Goal: Find specific page/section: Find specific page/section

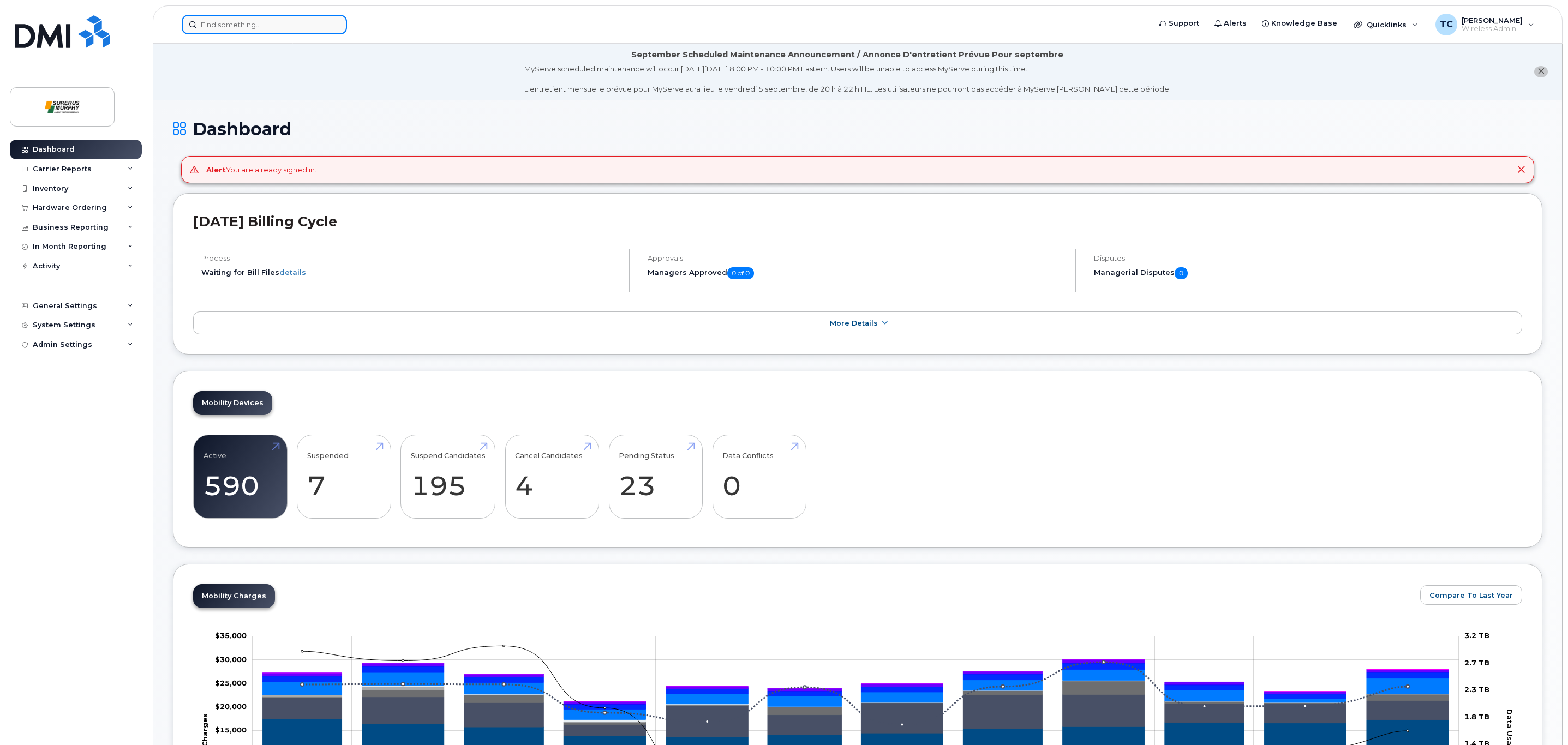
click at [265, 29] on input at bounding box center [264, 24] width 166 height 19
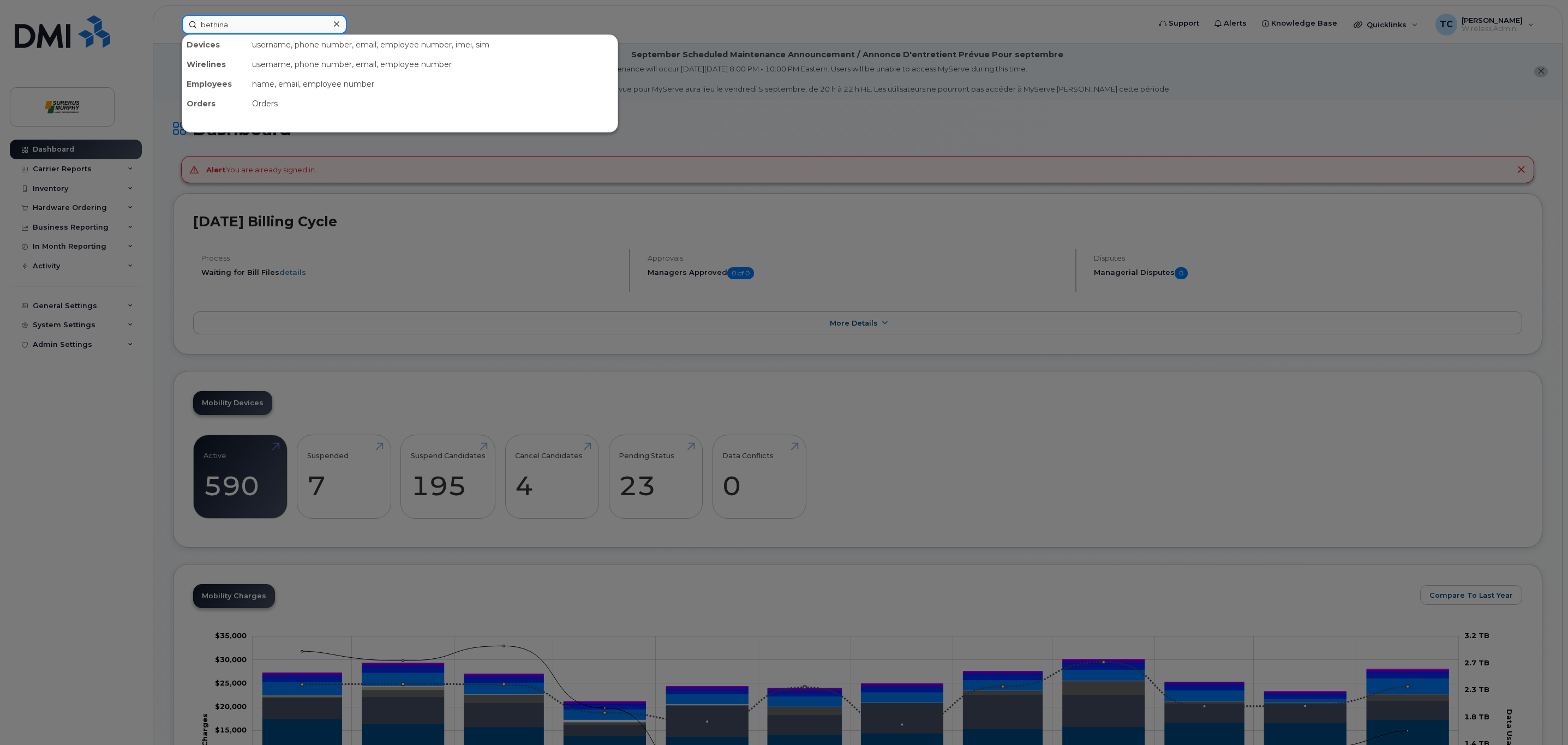
type input "bethina"
click at [254, 18] on input "bethina" at bounding box center [264, 24] width 166 height 19
type input "9"
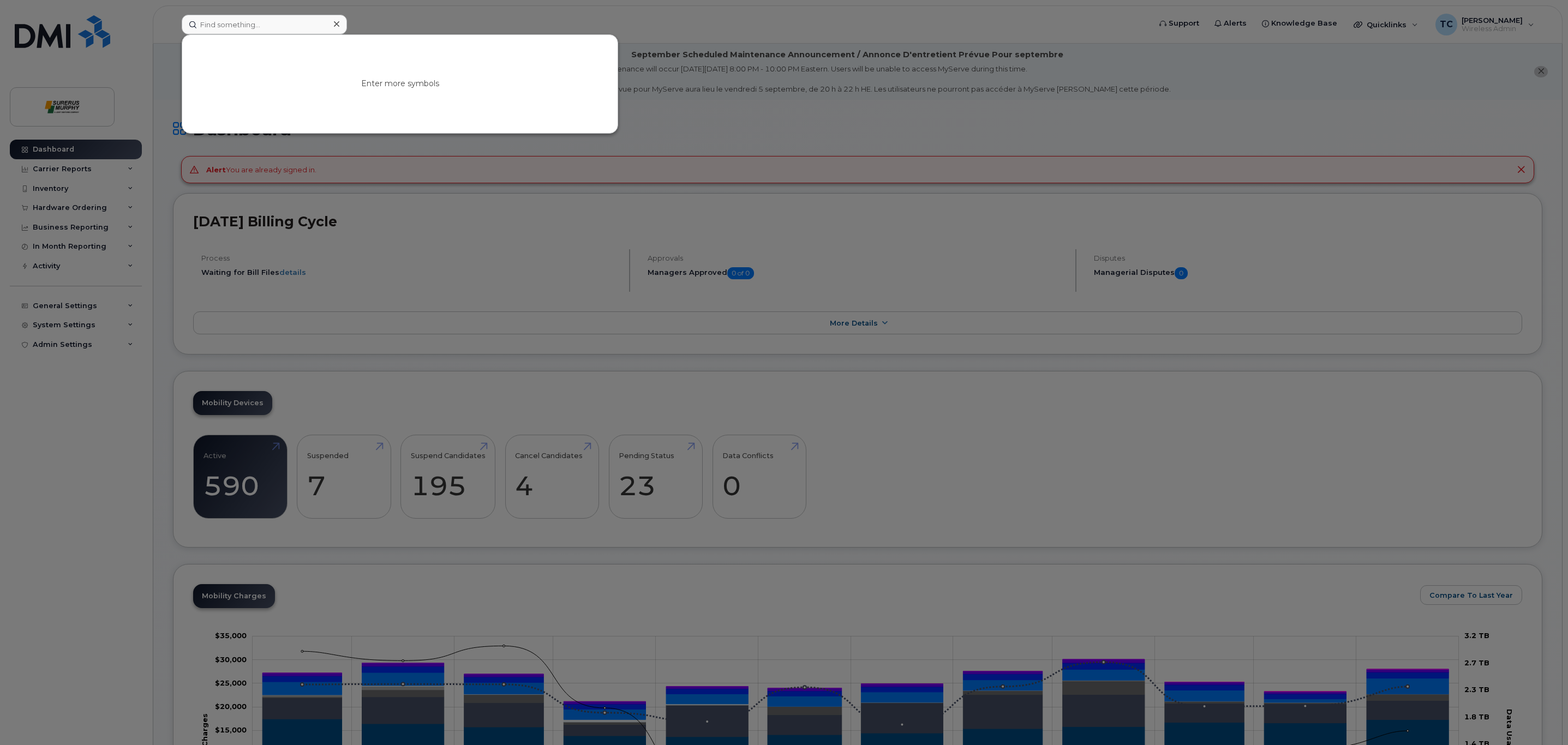
click at [602, 222] on div at bounding box center [784, 372] width 1568 height 745
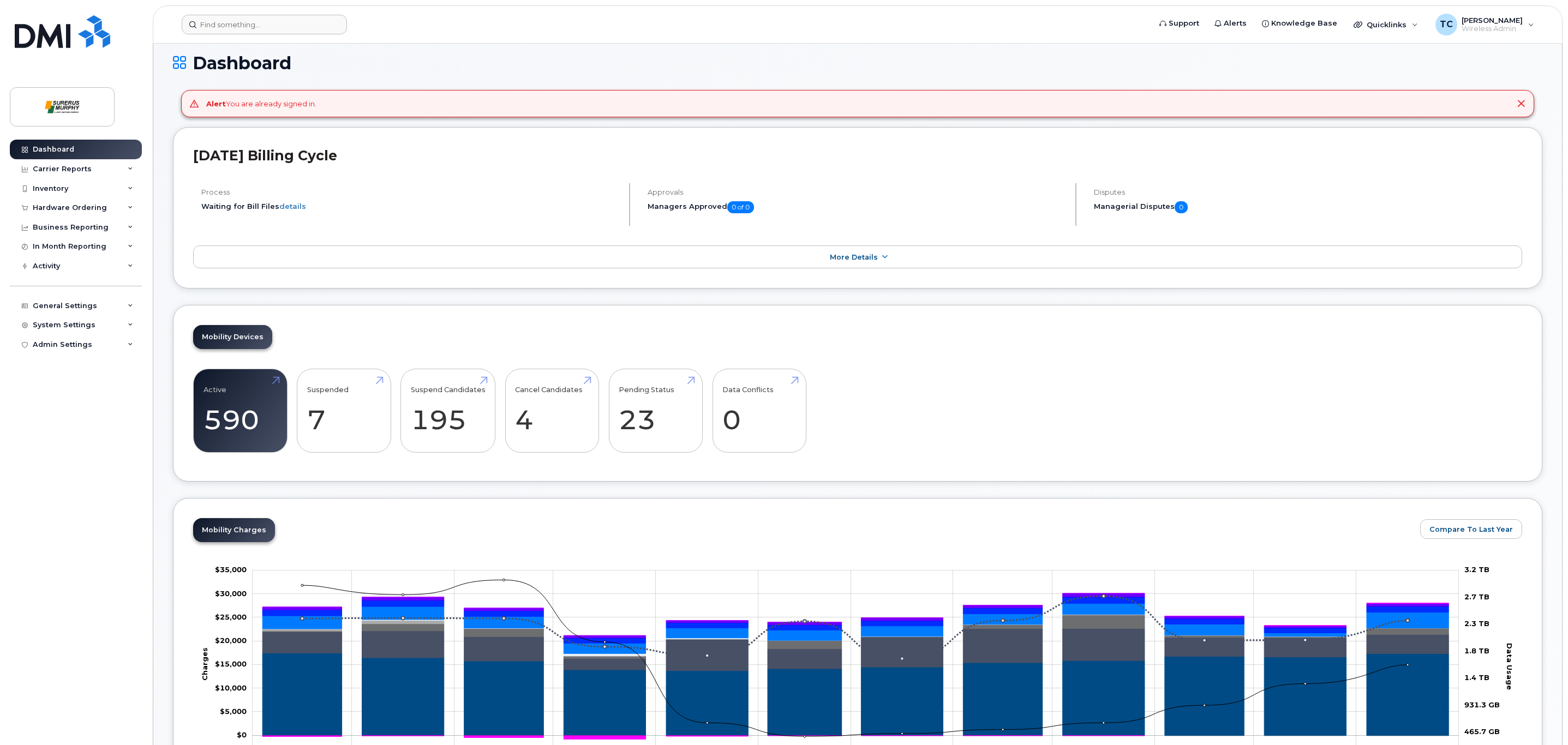
scroll to position [66, 0]
click at [264, 27] on input at bounding box center [264, 24] width 166 height 19
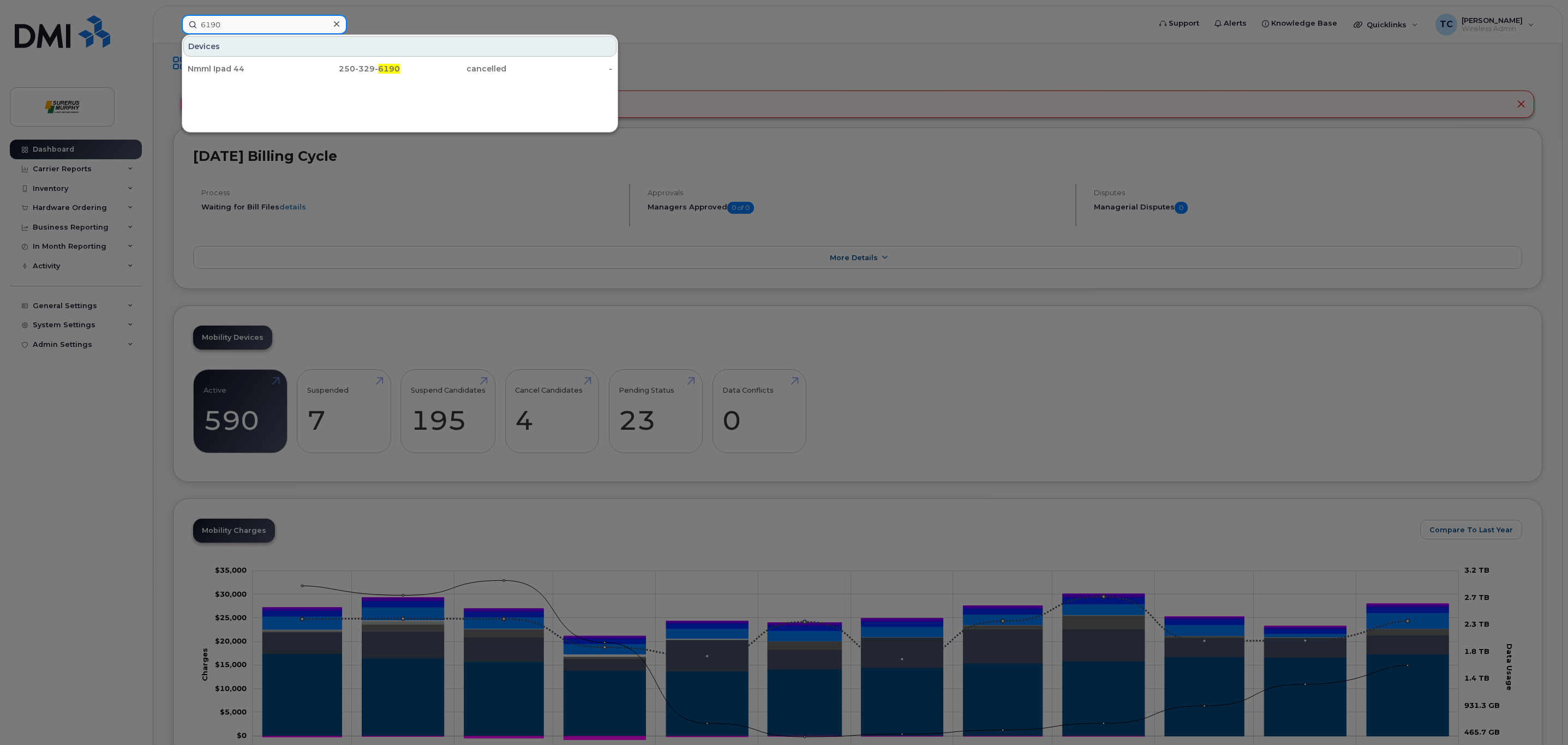
type input "6190"
click at [282, 15] on input "6190" at bounding box center [264, 24] width 166 height 19
type input "3190"
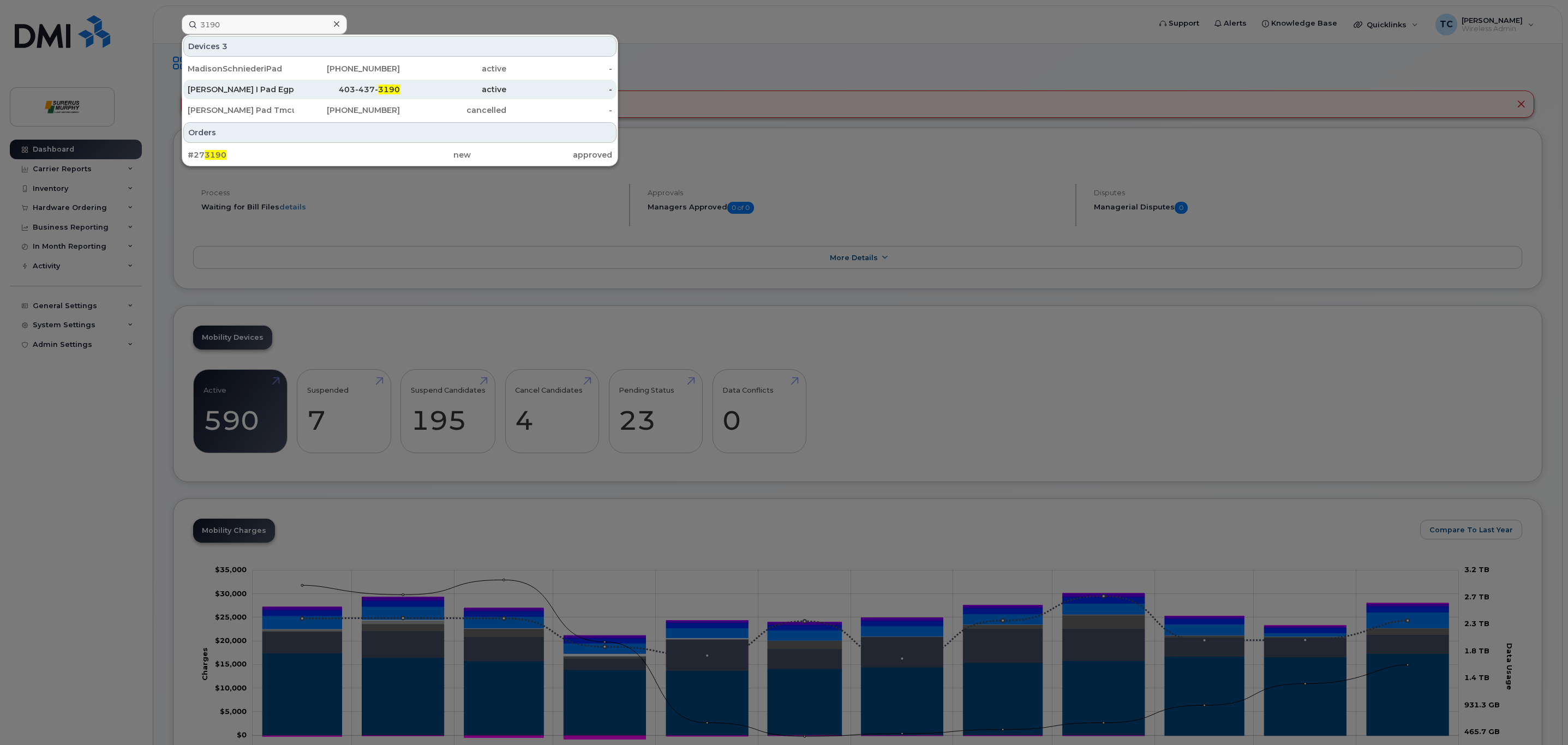
click at [265, 92] on div "Jason Mc Elligott I Pad Egp" at bounding box center [241, 89] width 106 height 11
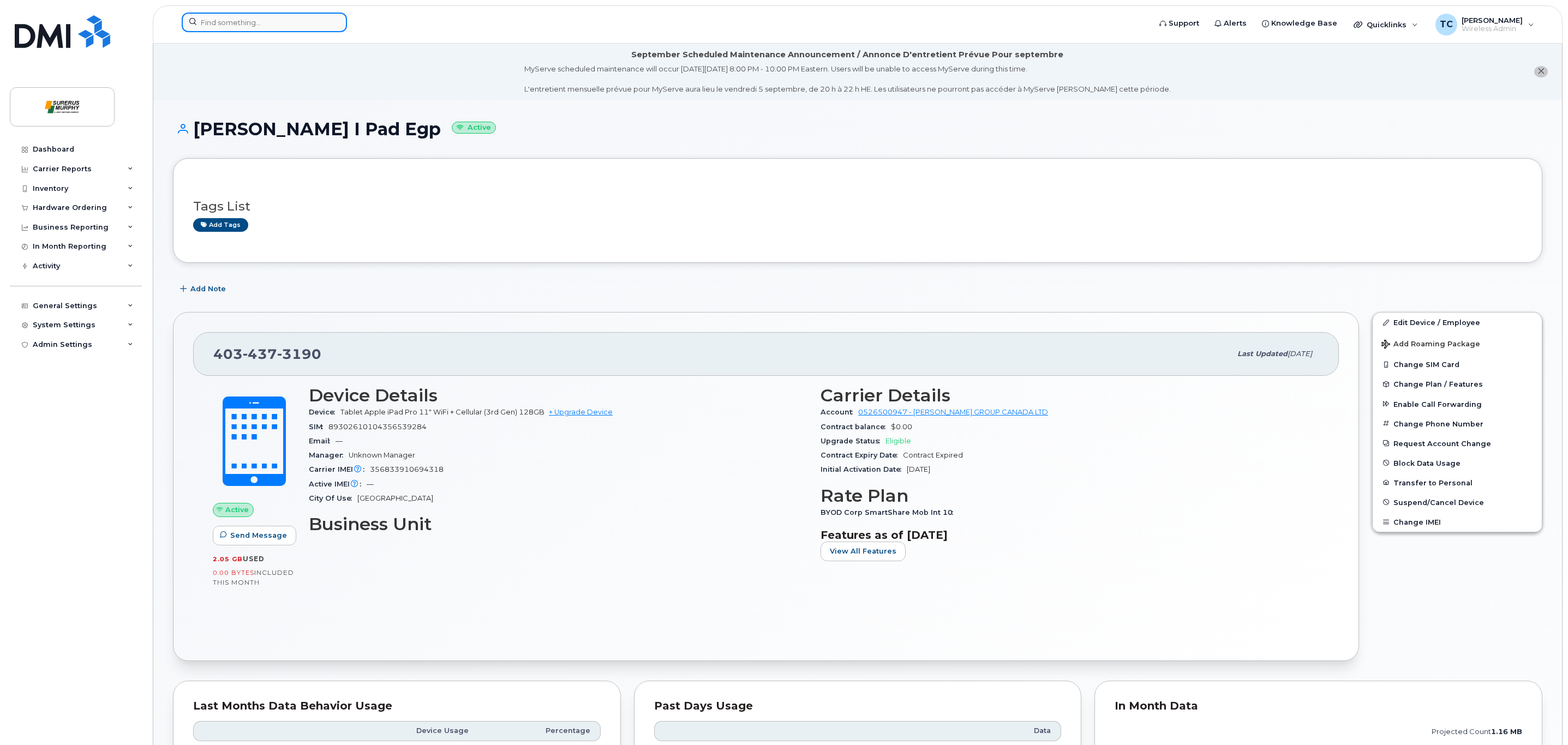
click at [256, 25] on input at bounding box center [264, 22] width 166 height 19
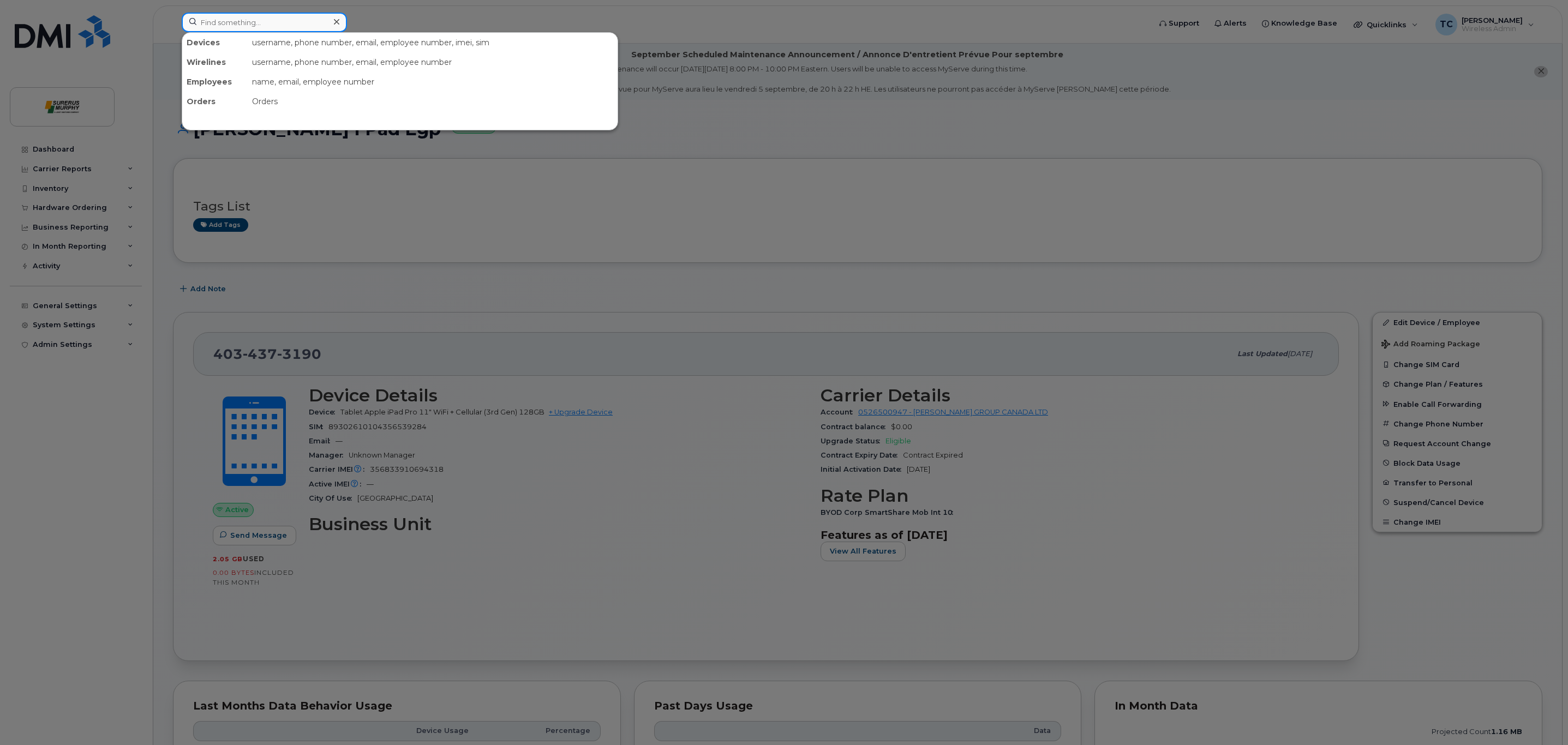
click at [249, 21] on input at bounding box center [264, 22] width 166 height 19
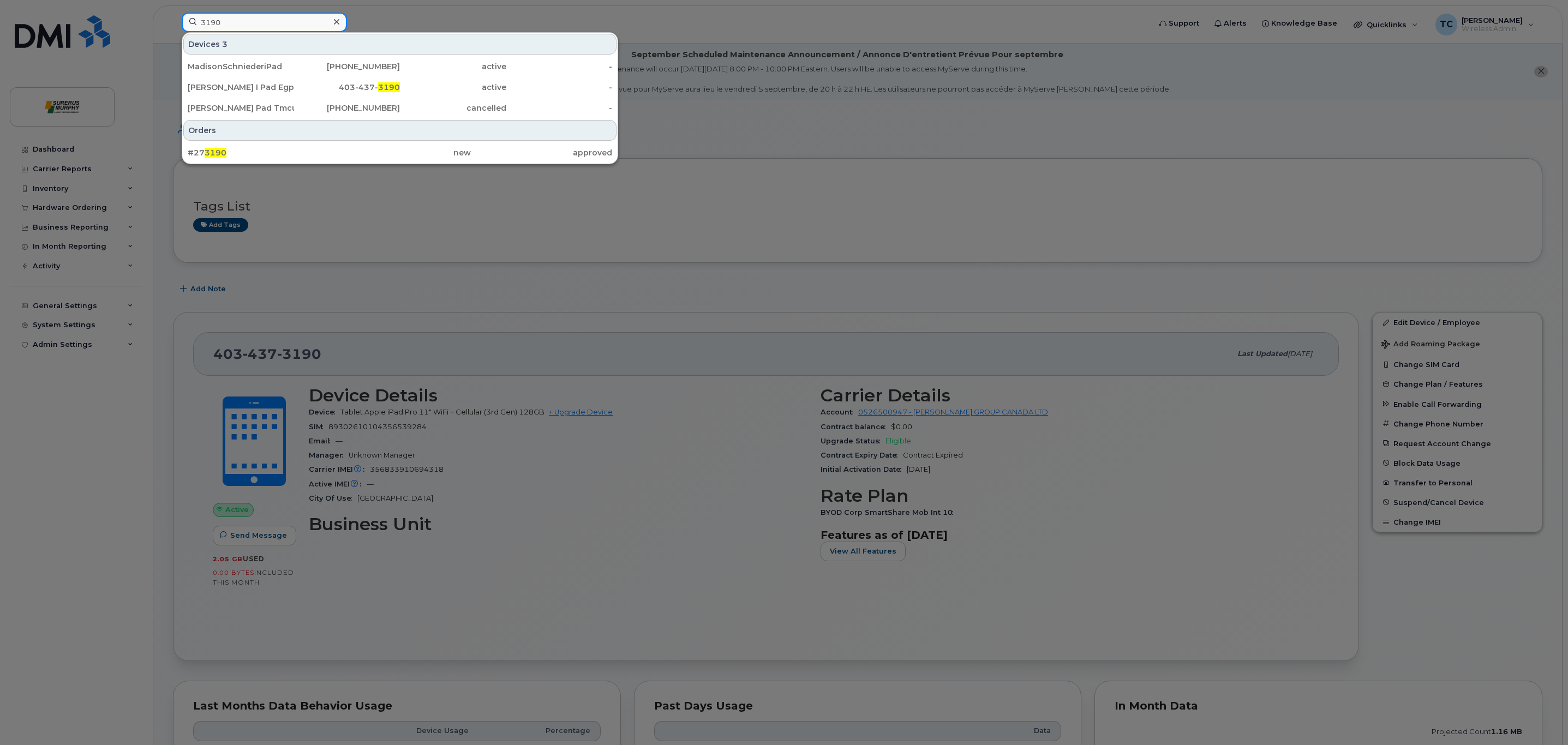
click at [296, 21] on input "3190" at bounding box center [264, 22] width 166 height 19
type input "8390"
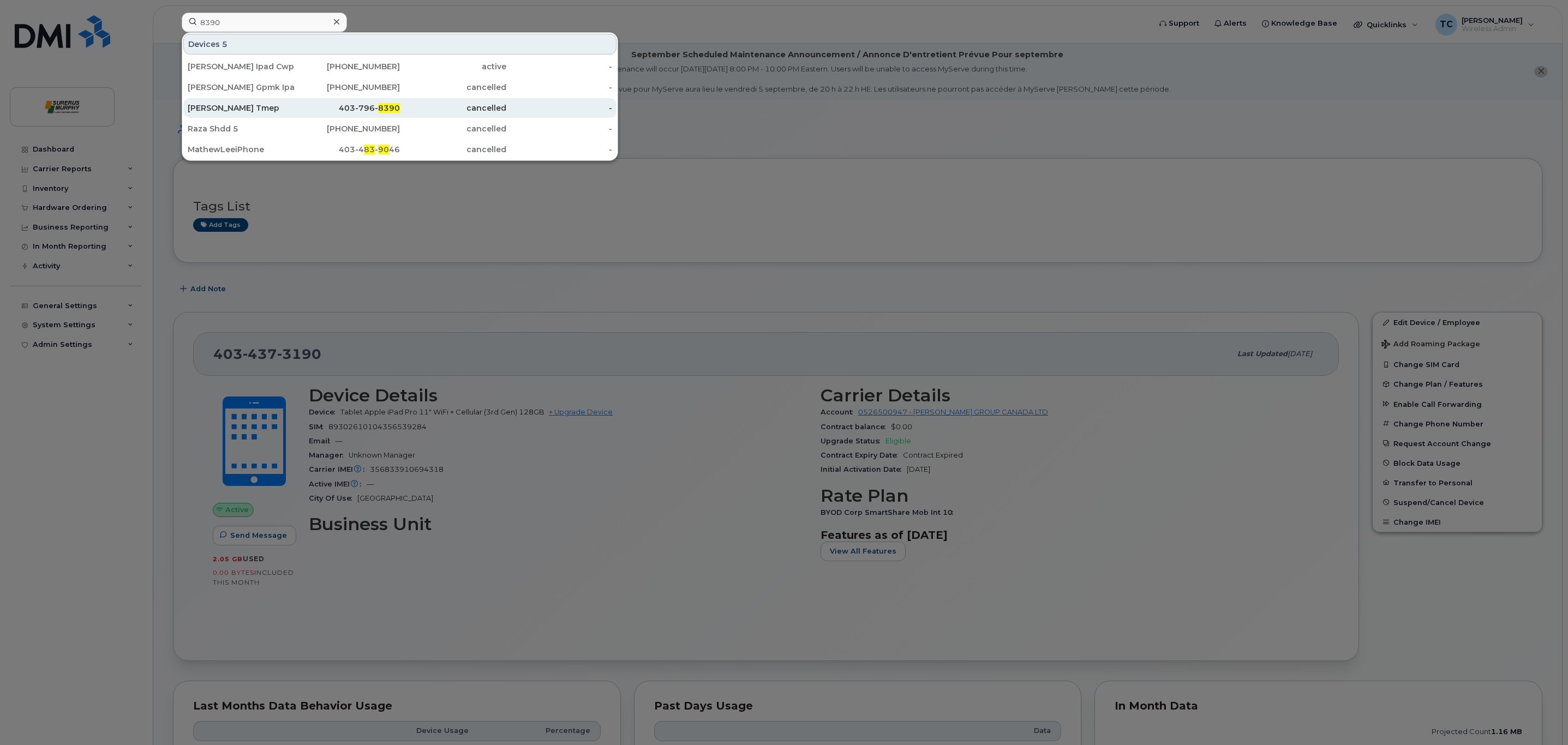
click at [287, 111] on div "Tanner Vogt Tmep" at bounding box center [241, 107] width 106 height 11
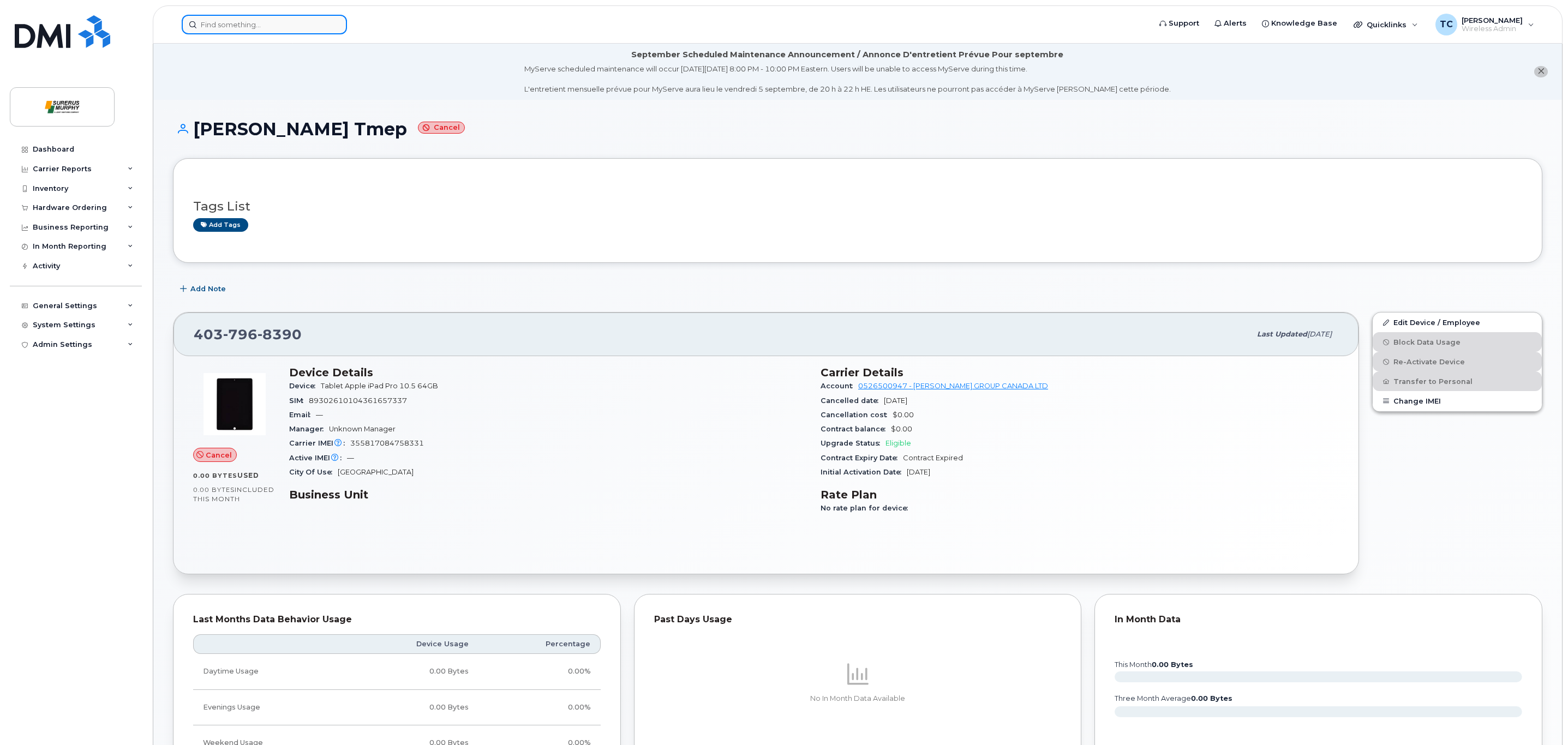
click at [231, 25] on input at bounding box center [264, 24] width 166 height 19
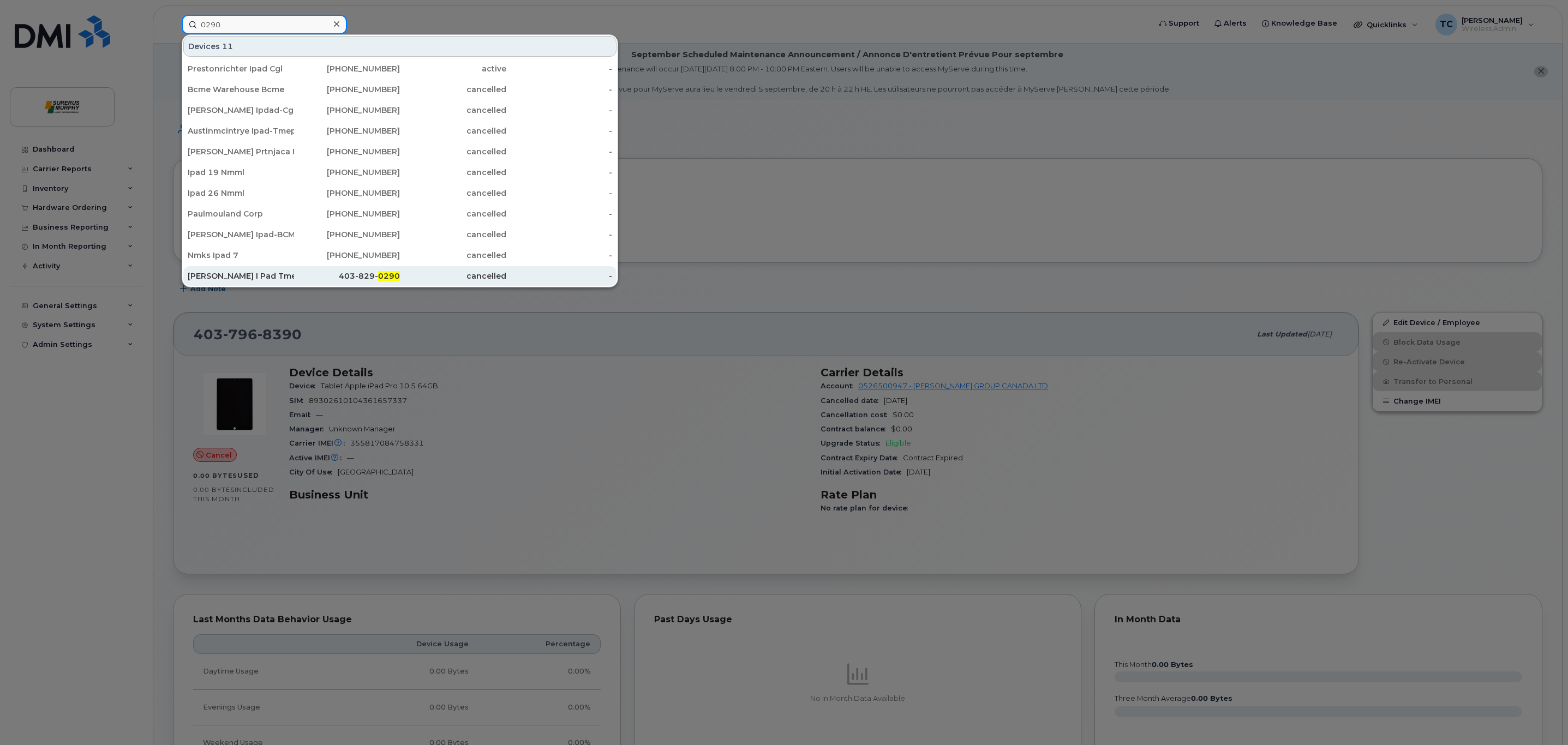
type input "0290"
click at [285, 279] on div "Renald Gallant I Pad Tmep" at bounding box center [241, 275] width 106 height 11
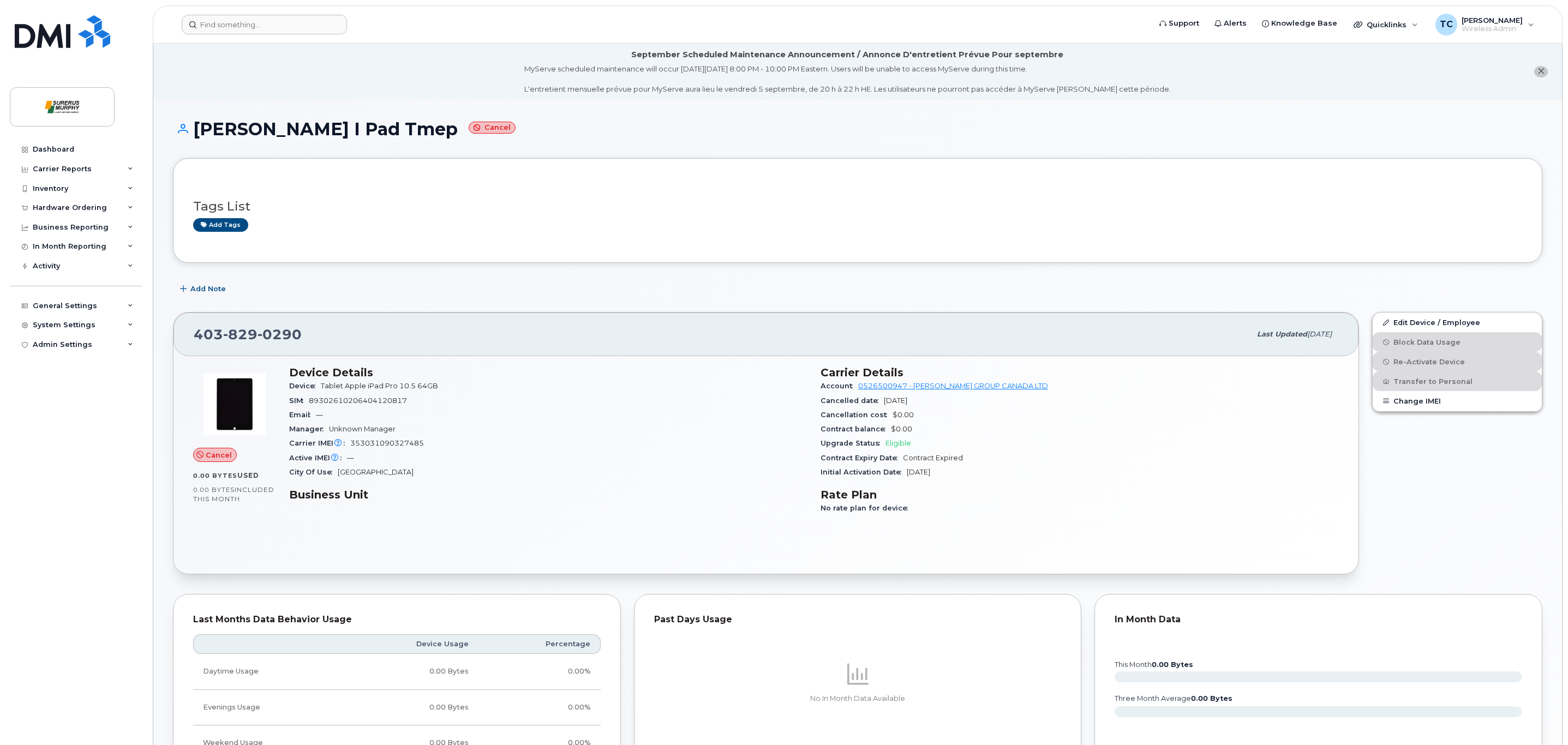
drag, startPoint x: 189, startPoint y: 11, endPoint x: 196, endPoint y: 15, distance: 8.1
click at [189, 11] on header "Support Alerts Knowledge Base Quicklinks Suspend / Cancel Device Change SIM Car…" at bounding box center [858, 24] width 1410 height 38
click at [210, 24] on input at bounding box center [264, 24] width 166 height 19
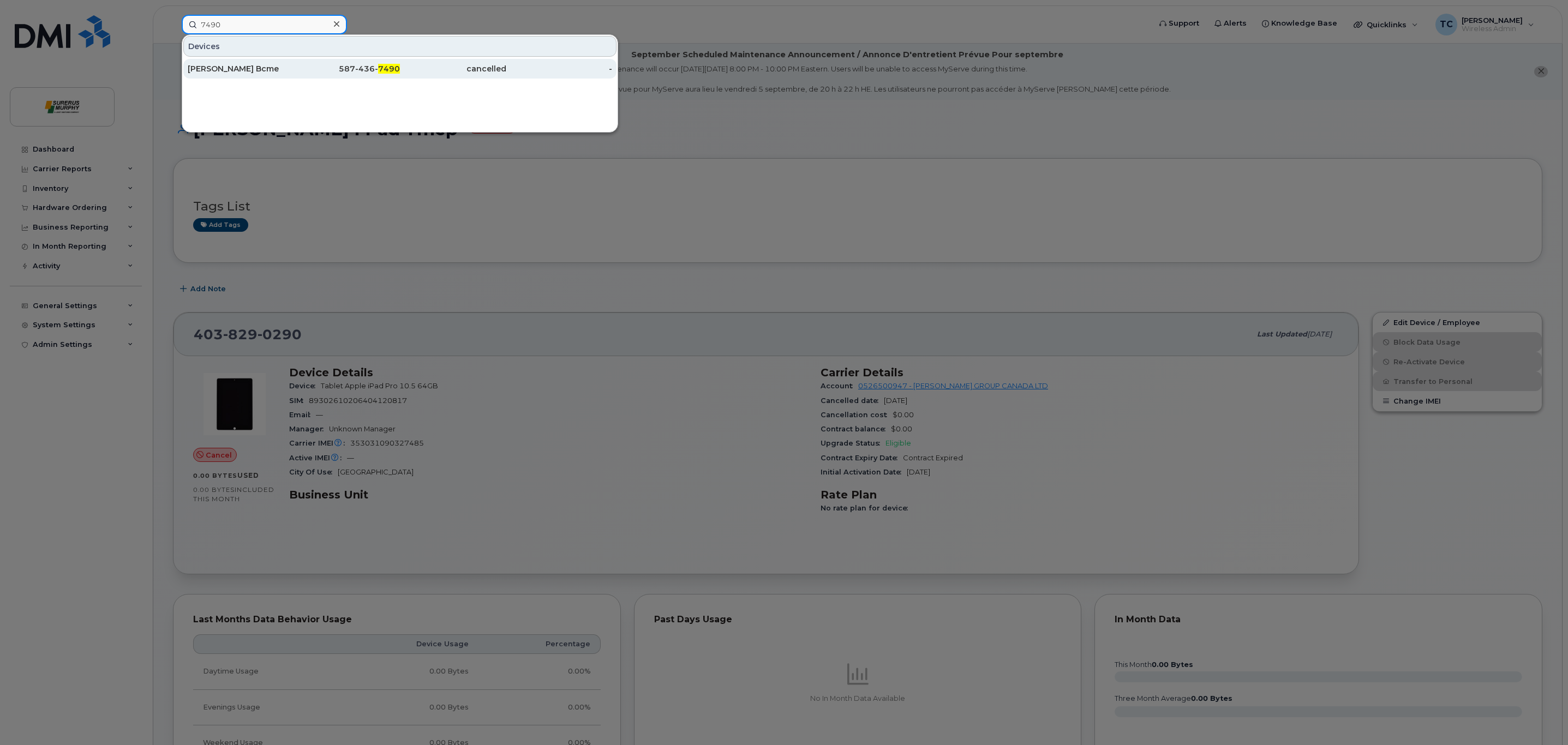
type input "7490"
click at [232, 67] on div "[PERSON_NAME] Bcme" at bounding box center [241, 68] width 106 height 11
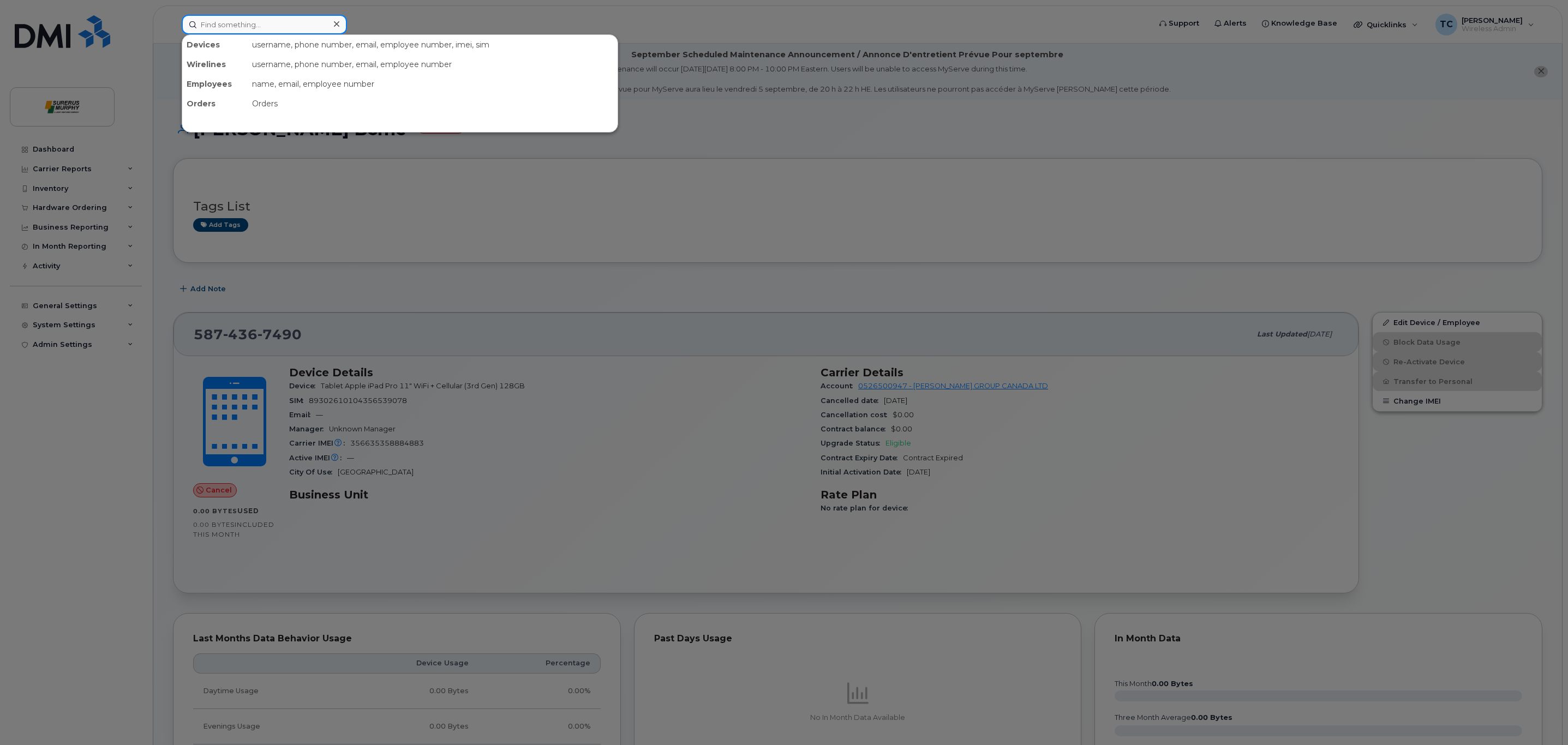
click at [252, 32] on input at bounding box center [264, 24] width 166 height 19
click at [259, 15] on input "0890" at bounding box center [264, 24] width 166 height 19
type input "6190"
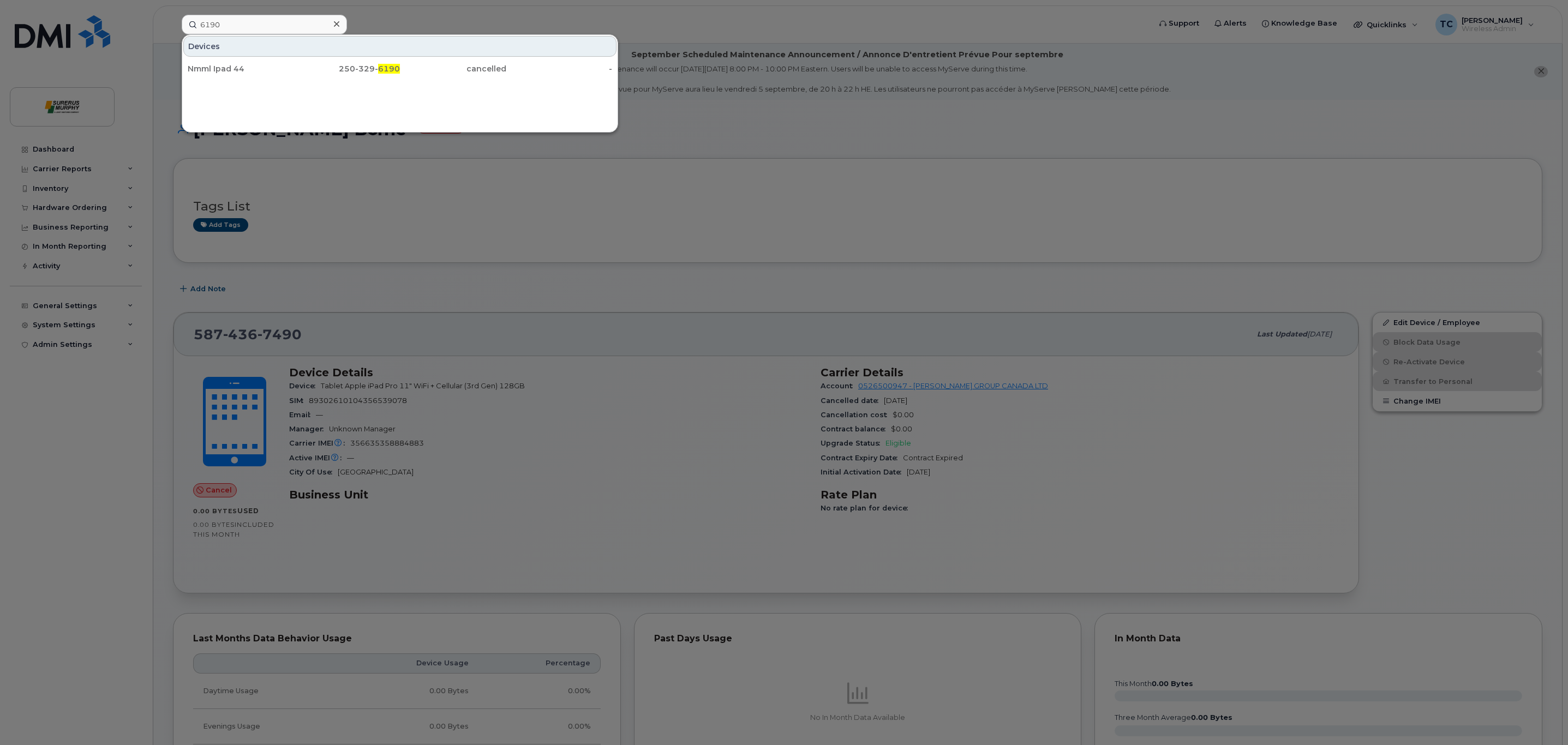
click at [678, 297] on div at bounding box center [784, 372] width 1568 height 745
